Goal: Task Accomplishment & Management: Manage account settings

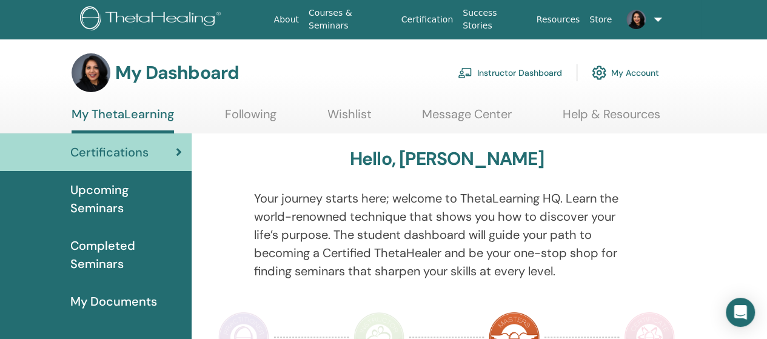
click at [498, 73] on link "Instructor Dashboard" at bounding box center [510, 72] width 104 height 27
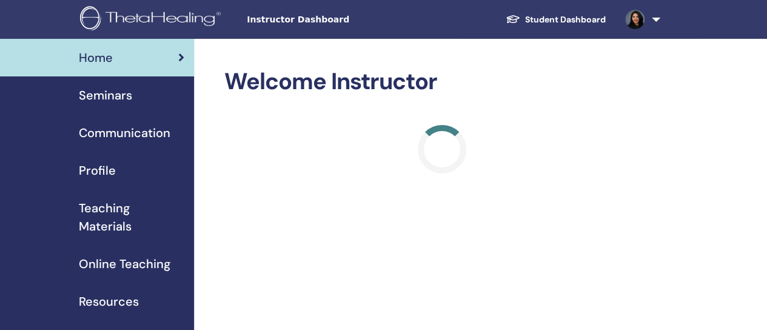
click at [93, 97] on span "Seminars" at bounding box center [105, 95] width 53 height 18
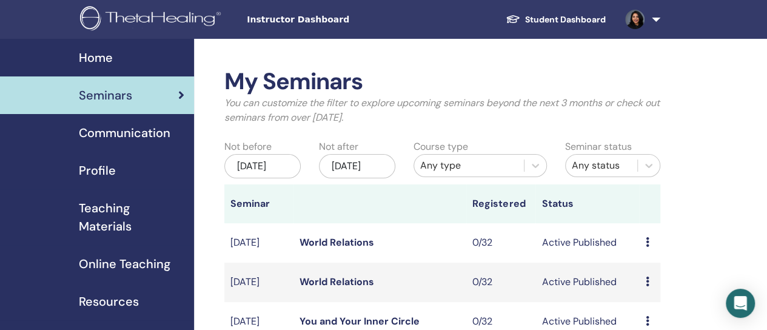
click at [368, 167] on div "[DATE]" at bounding box center [357, 166] width 76 height 24
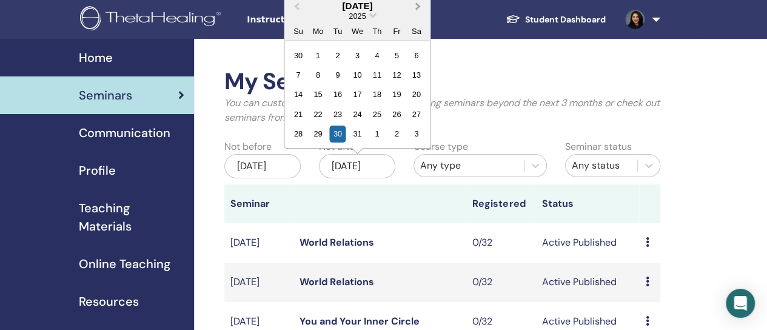
click at [418, 8] on span "Next Month" at bounding box center [418, 5] width 0 height 13
click at [422, 135] on div "31" at bounding box center [416, 133] width 16 height 16
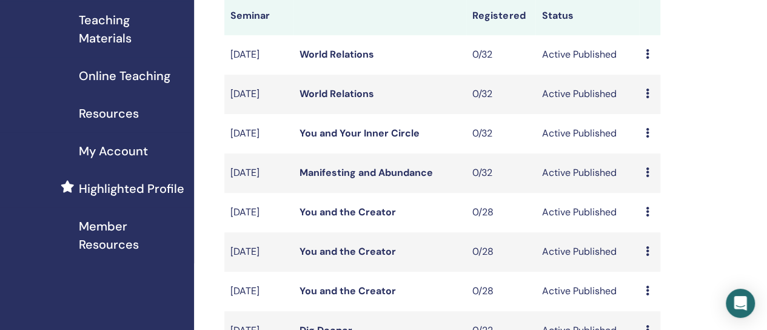
scroll to position [110, 0]
